Goal: Transaction & Acquisition: Purchase product/service

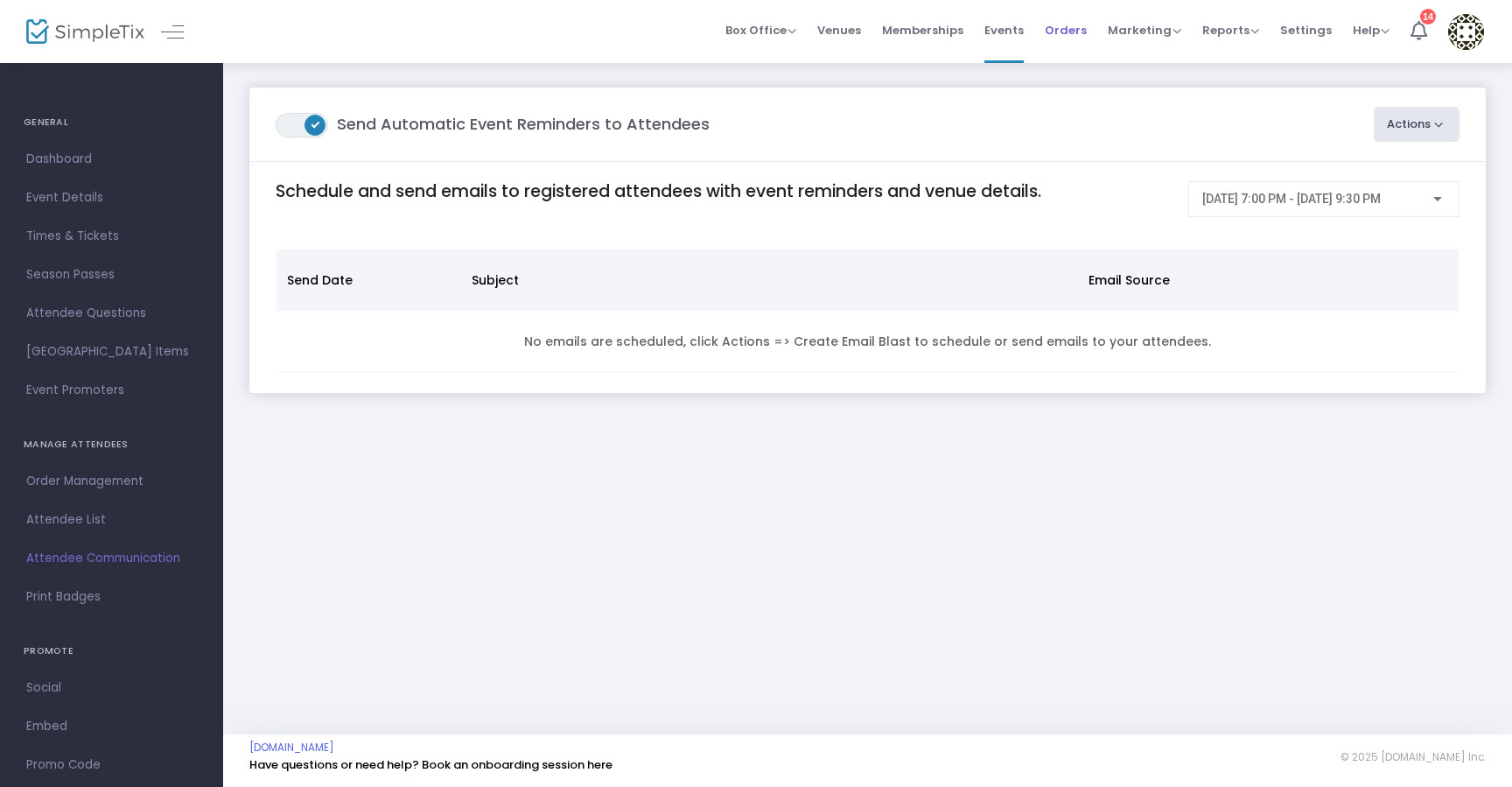
click at [1081, 26] on span "Orders" at bounding box center [1066, 30] width 42 height 45
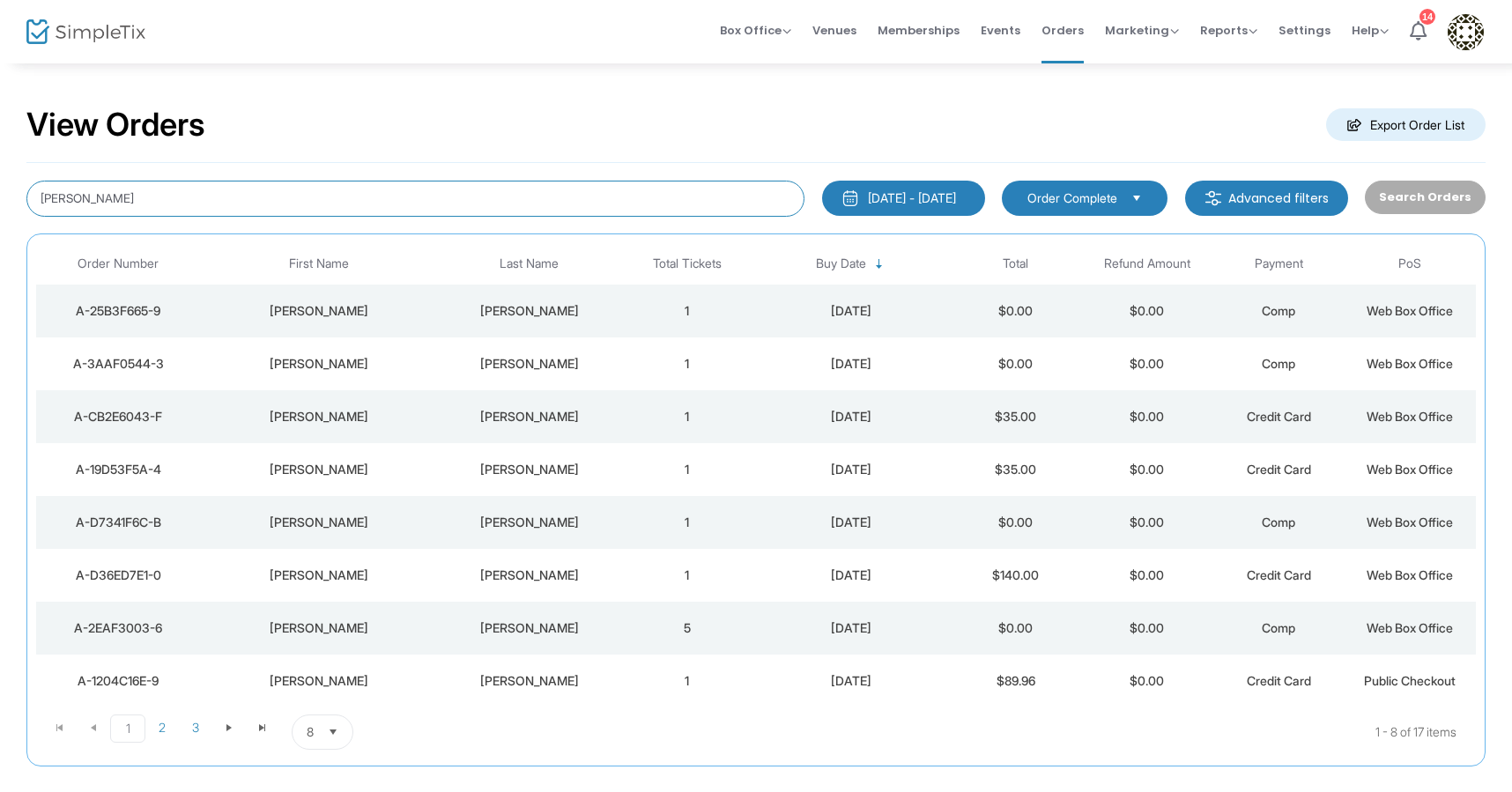
click at [198, 204] on input "harrison" at bounding box center [415, 198] width 779 height 36
type input "tampio"
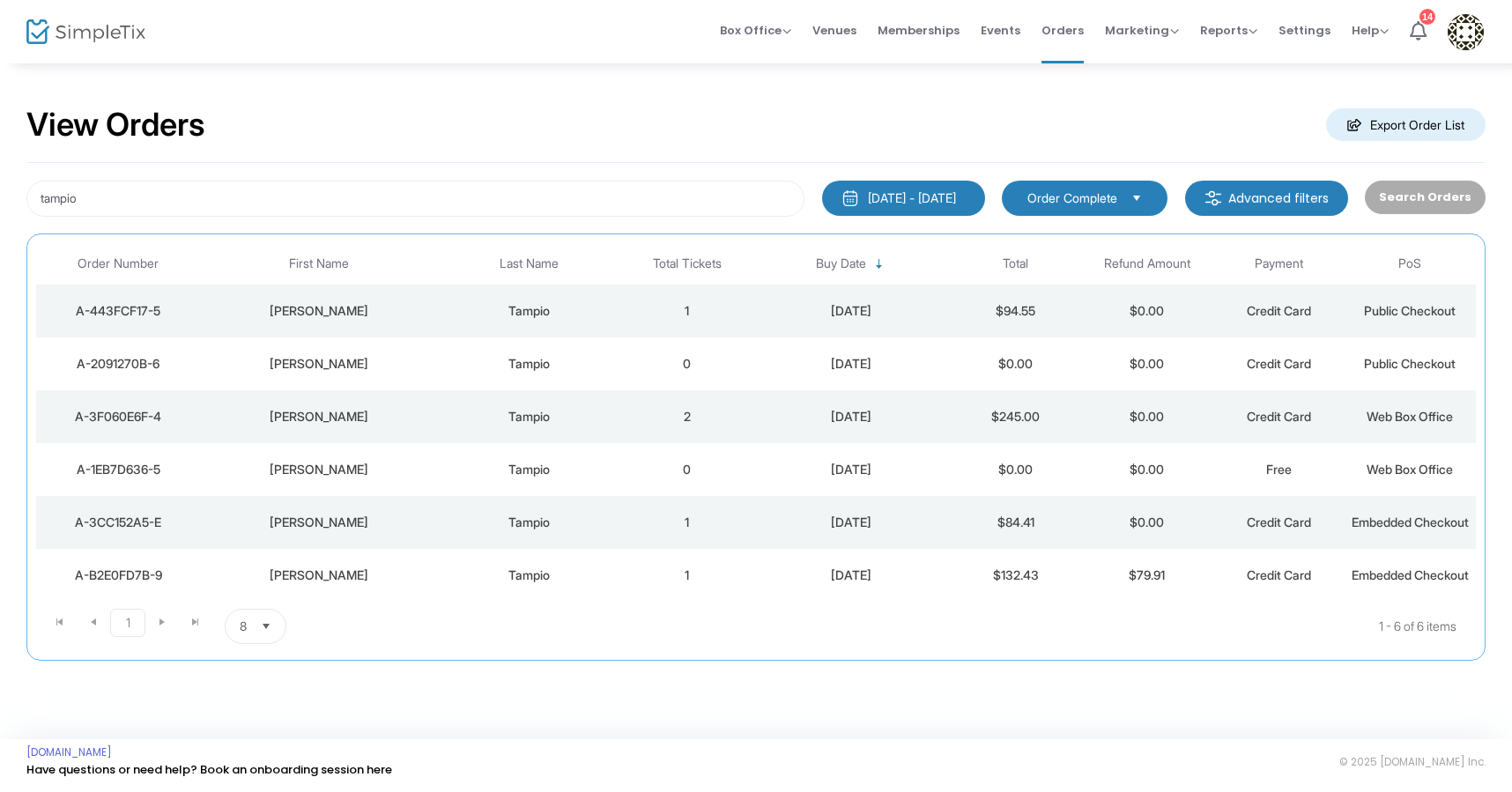
click at [544, 317] on div "Tampio" at bounding box center [529, 311] width 176 height 18
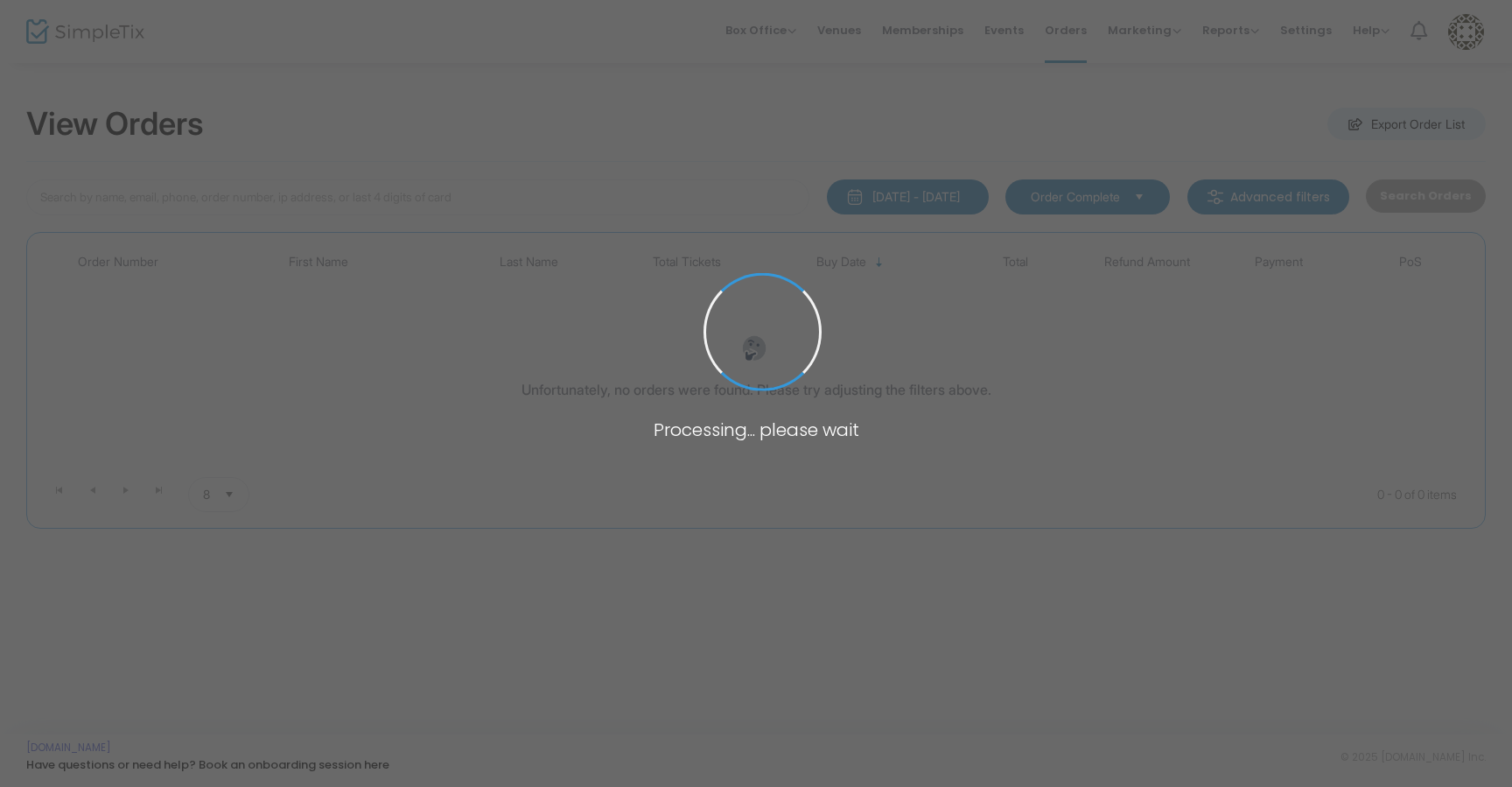
type input "tampio"
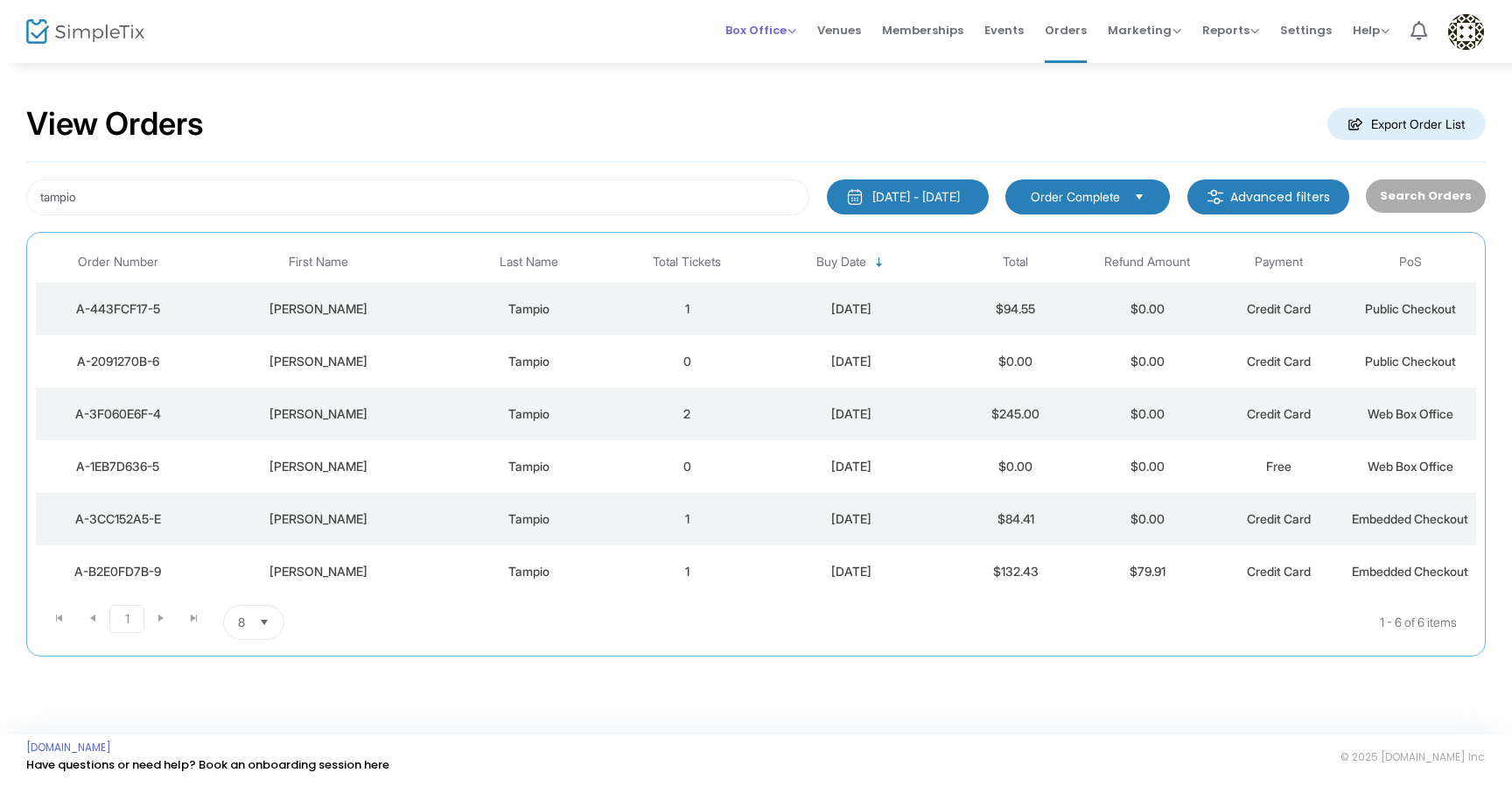
click at [753, 33] on span "Box Office" at bounding box center [760, 29] width 71 height 17
click at [758, 69] on li "Sell Tickets" at bounding box center [788, 59] width 125 height 34
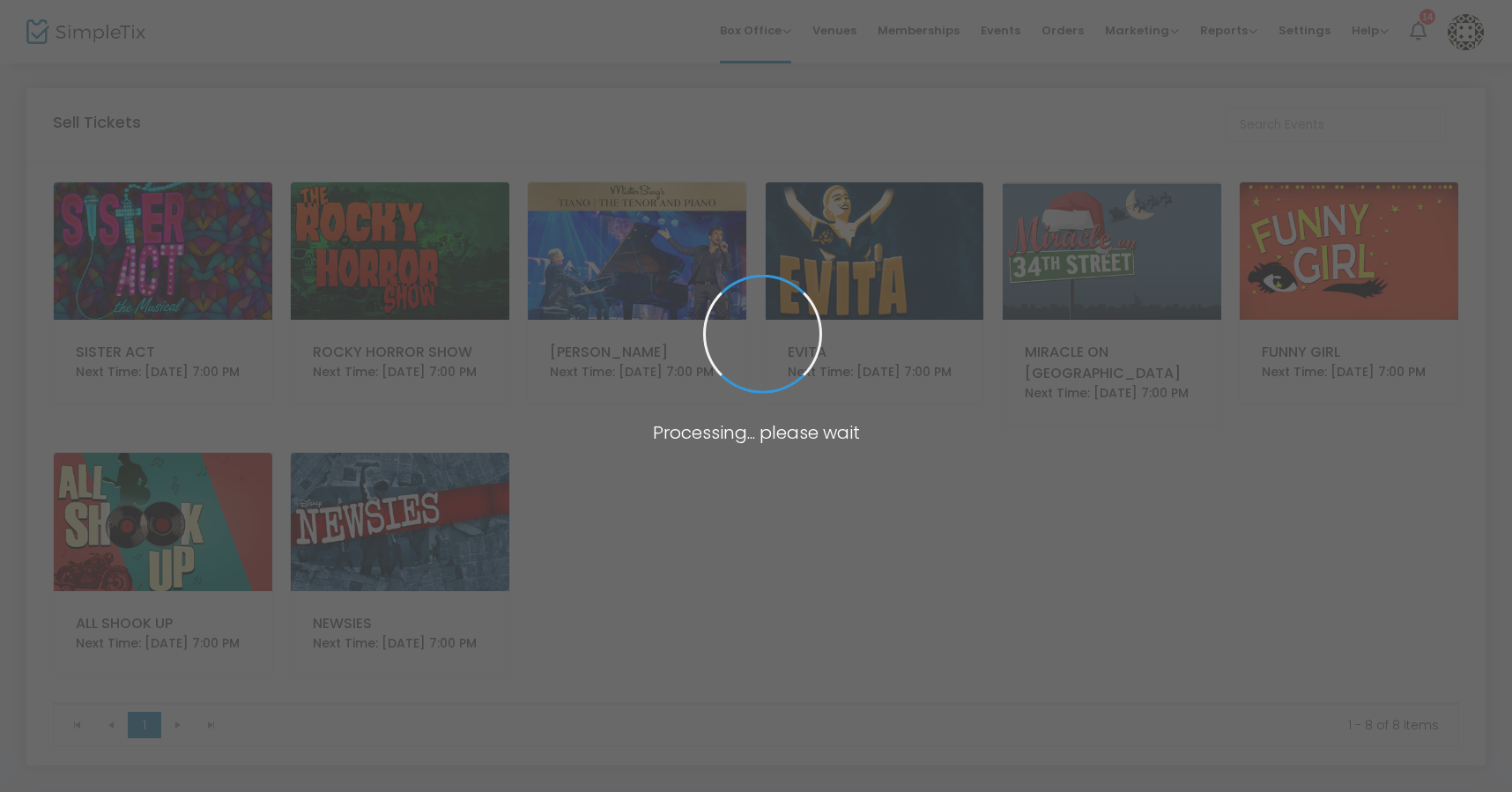
click at [150, 184] on img at bounding box center [163, 251] width 219 height 137
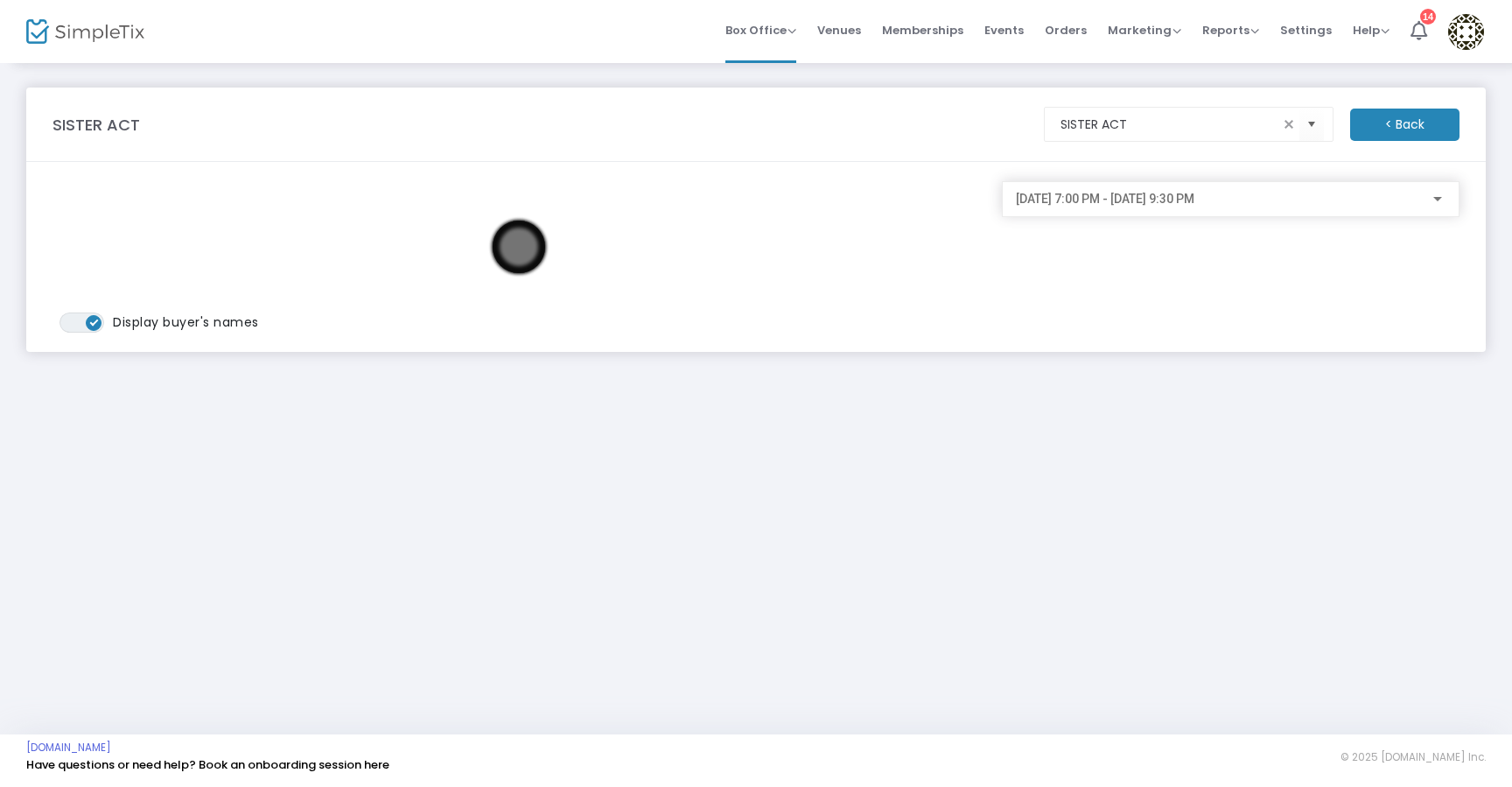
click at [1439, 198] on div "8/22/2025 @ 7:00 PM - 8/22/2025 @ 9:30 PM" at bounding box center [1230, 199] width 457 height 36
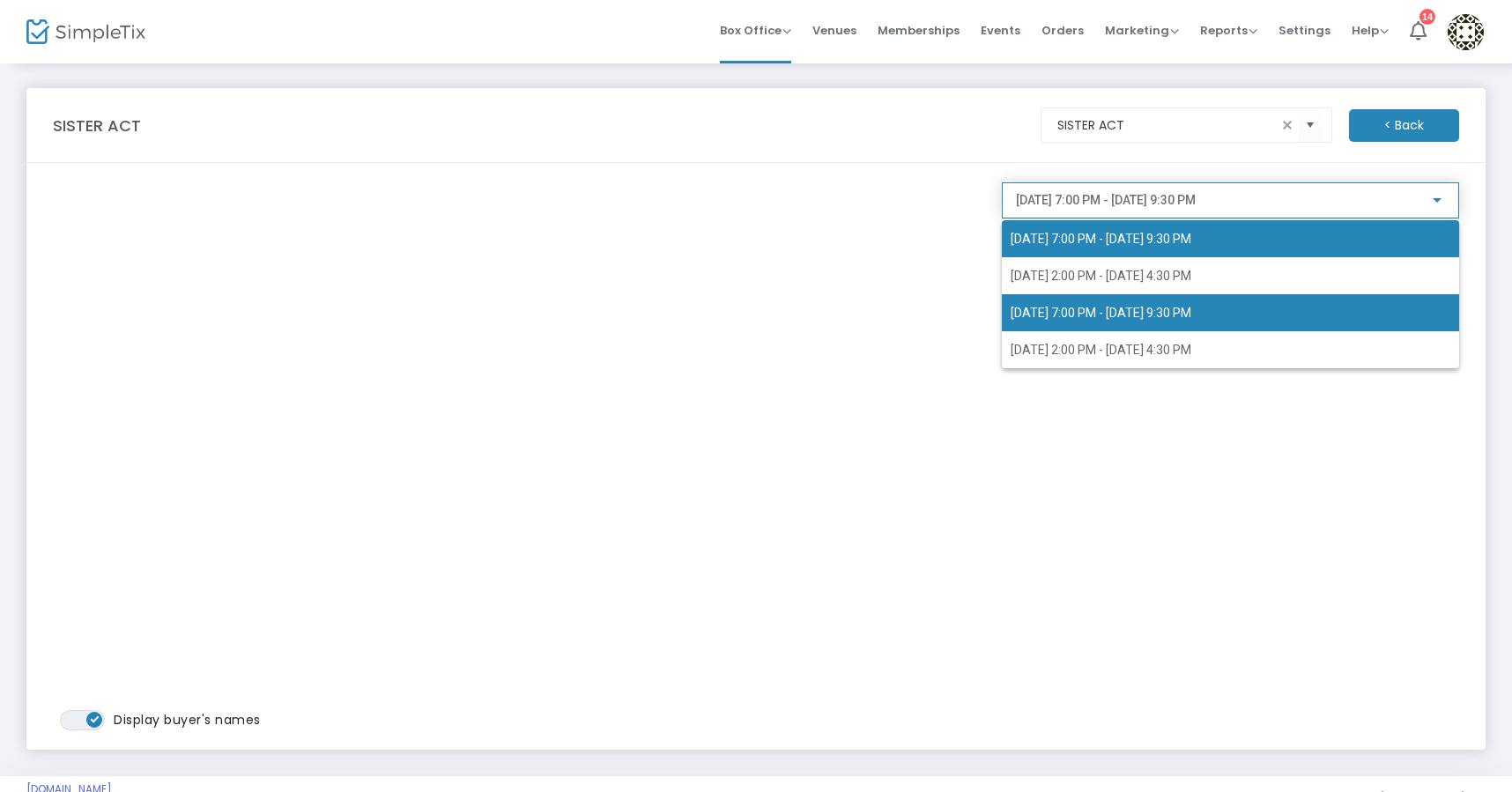
click at [1100, 318] on span "8/23/2025 @ 7:00 PM - 8/23/2025 @ 9:30 PM" at bounding box center [1102, 312] width 181 height 14
